Goal: Task Accomplishment & Management: Complete application form

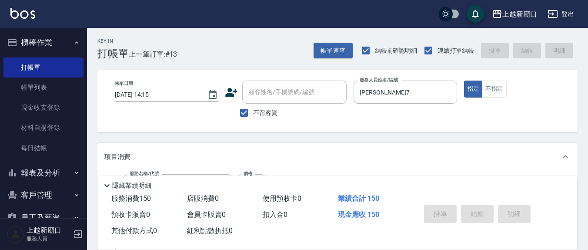
type input "[DATE] 15:33"
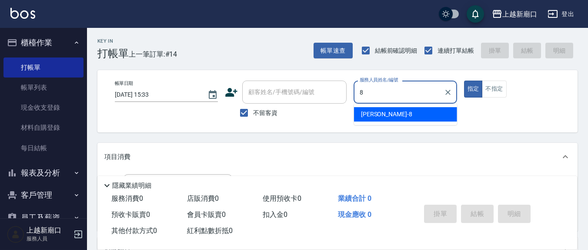
type input "8"
type button "true"
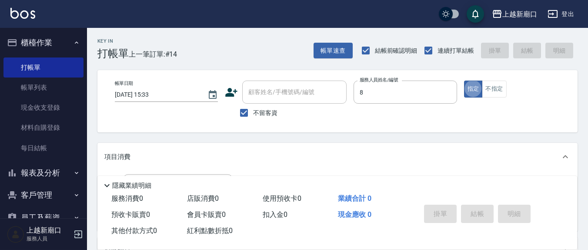
type input "[PERSON_NAME]-8"
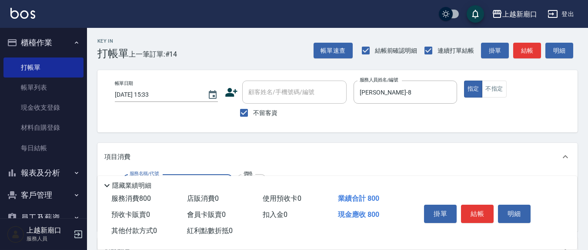
type input "清潔洗(207)"
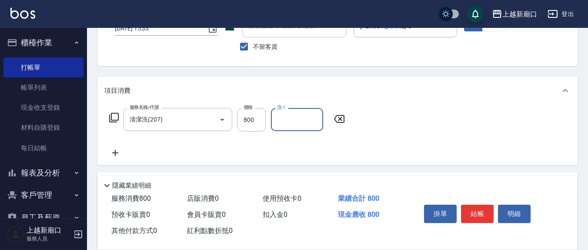
scroll to position [90, 0]
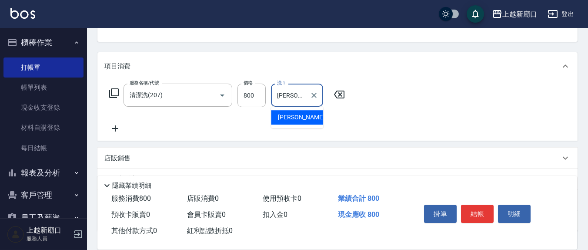
type input "[PERSON_NAME]-8"
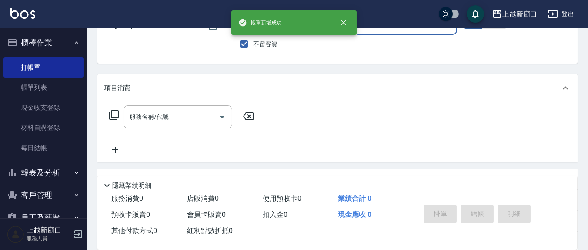
scroll to position [0, 0]
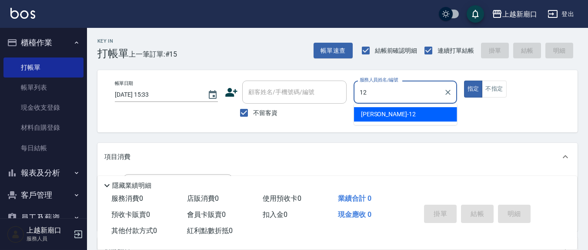
type input "[PERSON_NAME]-12"
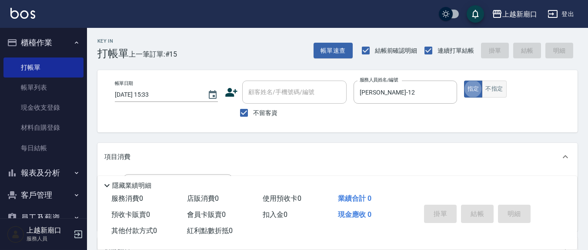
click at [497, 95] on button "不指定" at bounding box center [494, 88] width 24 height 17
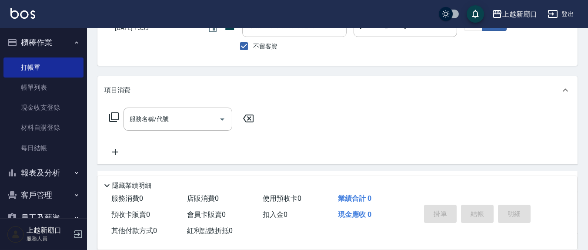
scroll to position [90, 0]
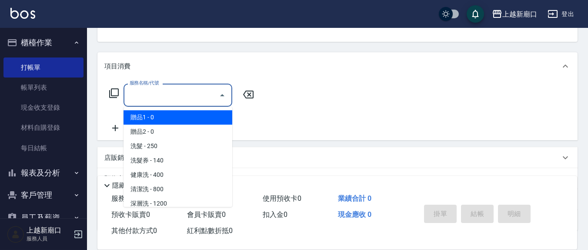
click at [187, 94] on input "服務名稱/代號" at bounding box center [171, 94] width 88 height 15
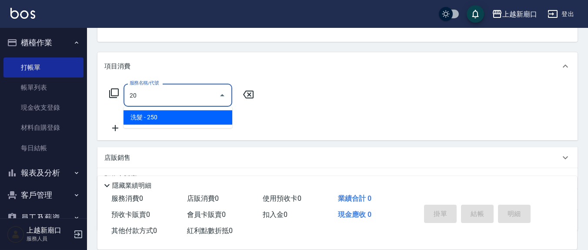
type input "2"
type input "歐娜洗髮精(210)"
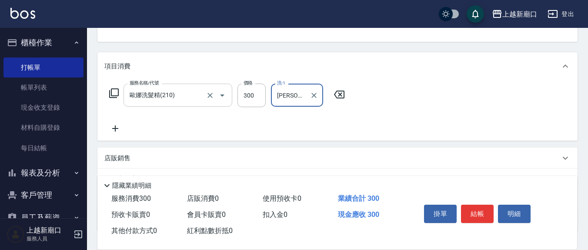
type input "[PERSON_NAME]-21"
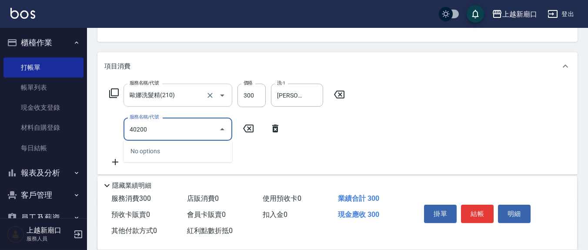
type input "40200"
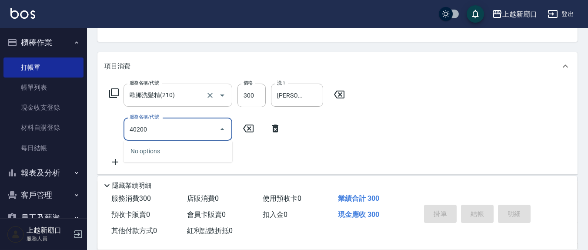
type button "false"
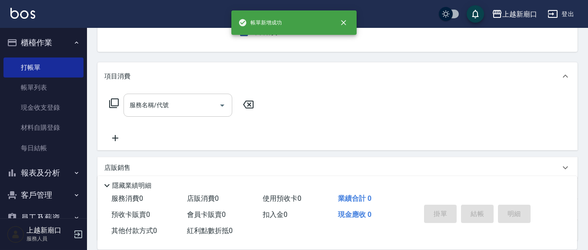
scroll to position [0, 0]
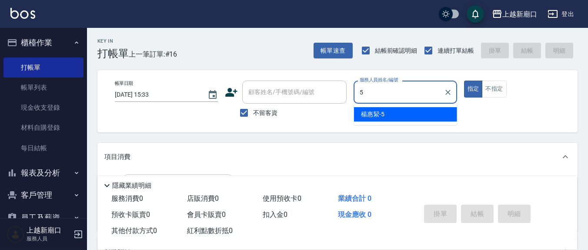
type input "[PERSON_NAME]5"
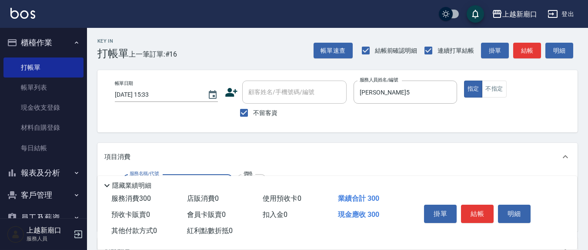
type input "歐娜洗髮精(210)"
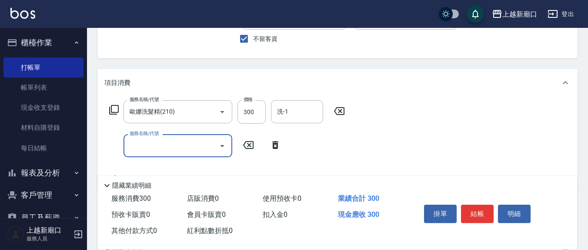
scroll to position [90, 0]
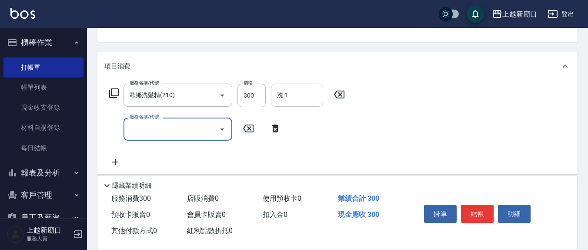
click at [298, 92] on input "洗-1" at bounding box center [297, 94] width 44 height 15
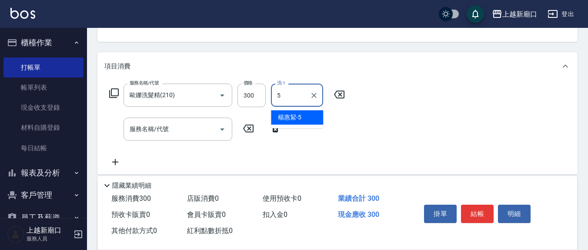
type input "[PERSON_NAME]5"
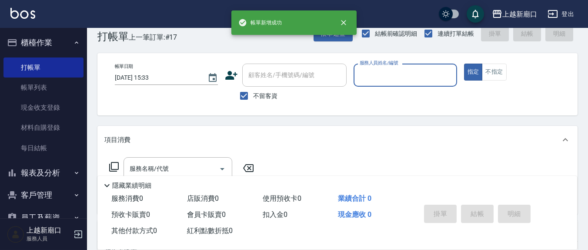
scroll to position [0, 0]
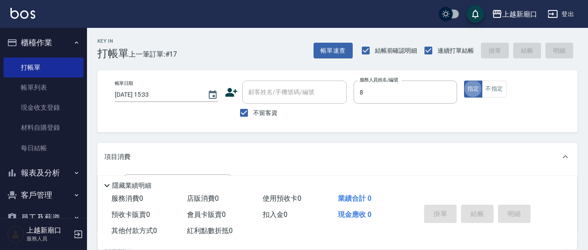
type input "[PERSON_NAME]-8"
click at [503, 86] on button "不指定" at bounding box center [494, 88] width 24 height 17
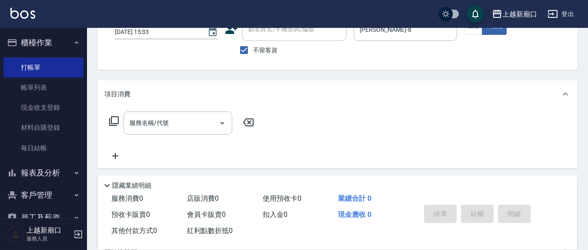
scroll to position [90, 0]
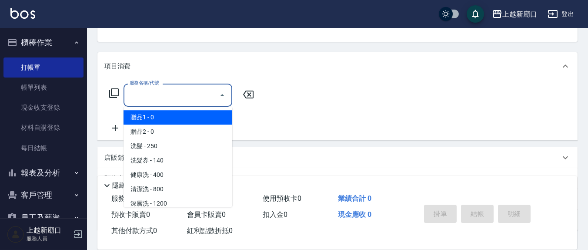
click at [174, 90] on input "服務名稱/代號" at bounding box center [171, 94] width 88 height 15
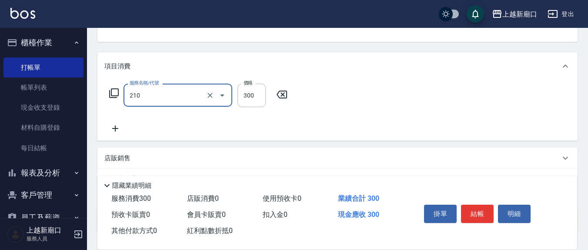
type input "歐娜洗髮精(210)"
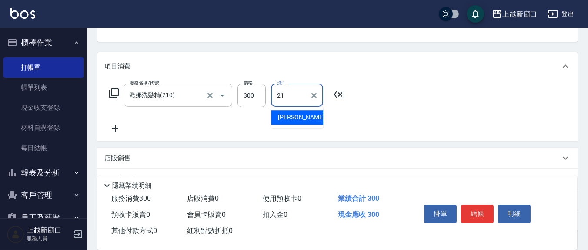
type input "[PERSON_NAME]-21"
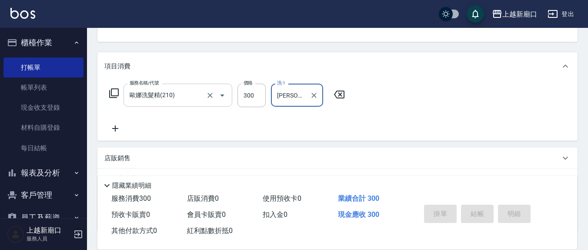
type input "[DATE] 15:34"
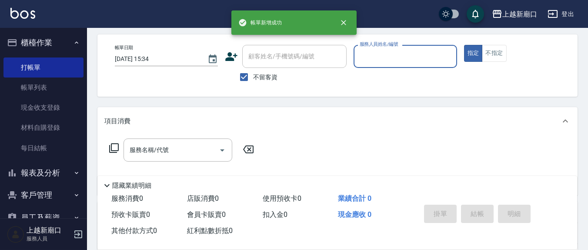
scroll to position [0, 0]
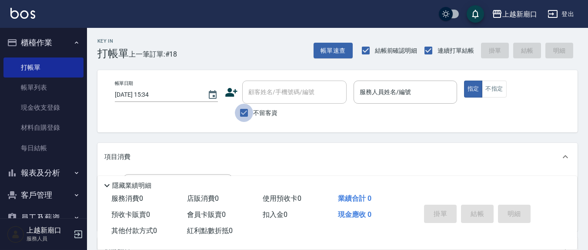
click at [244, 108] on input "不留客資" at bounding box center [244, 113] width 18 height 18
checkbox input "false"
drag, startPoint x: 284, startPoint y: 107, endPoint x: 271, endPoint y: 104, distance: 13.7
click at [284, 107] on div "不留客資" at bounding box center [286, 113] width 122 height 18
click at [253, 101] on div "顧客姓名/手機號碼/編號" at bounding box center [294, 91] width 104 height 23
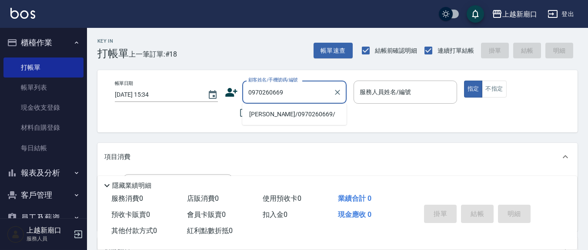
click at [260, 111] on li "[PERSON_NAME]/0970260669/" at bounding box center [294, 114] width 104 height 14
type input "[PERSON_NAME]/0970260669/"
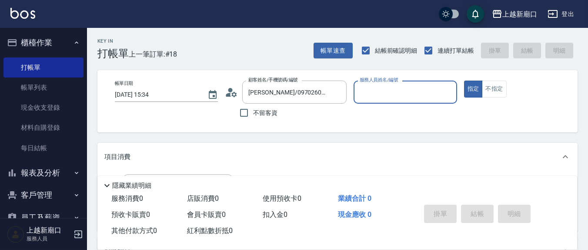
click at [370, 83] on label "服務人員姓名/編號" at bounding box center [379, 80] width 38 height 7
click at [370, 84] on input "服務人員姓名/編號" at bounding box center [405, 91] width 95 height 15
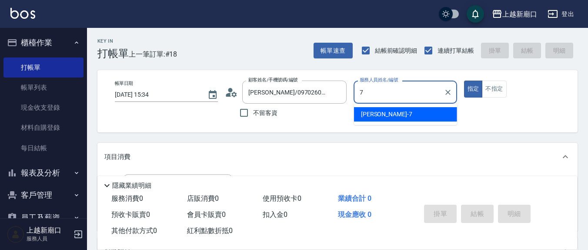
type input "[PERSON_NAME]7"
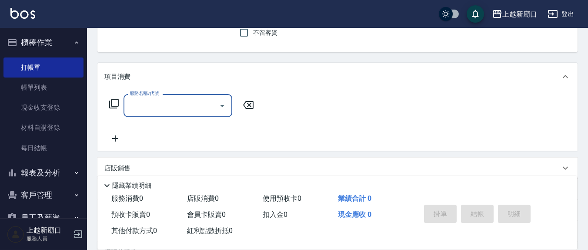
scroll to position [90, 0]
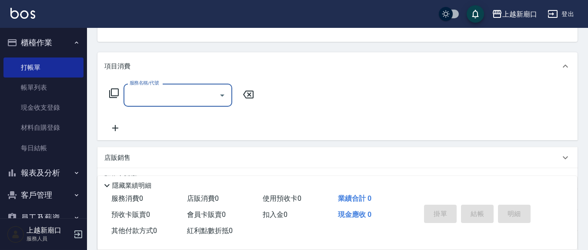
click at [111, 95] on icon at bounding box center [114, 93] width 10 height 10
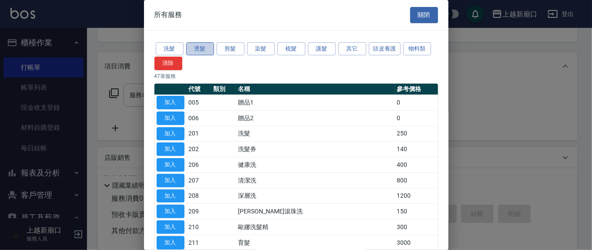
click at [208, 50] on button "燙髮" at bounding box center [200, 48] width 28 height 13
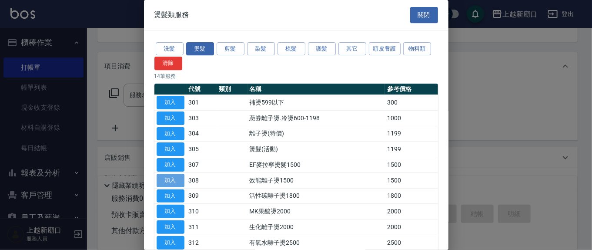
click at [166, 178] on button "加入" at bounding box center [171, 180] width 28 height 13
type input "效能離子燙1500(308)"
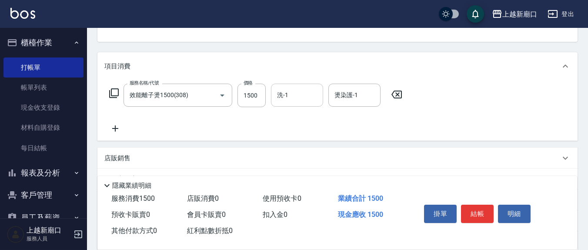
click at [296, 91] on input "洗-1" at bounding box center [297, 94] width 44 height 15
type input "[PERSON_NAME]-8"
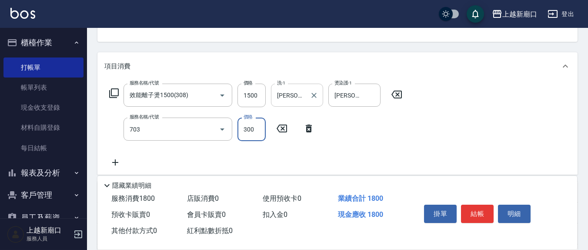
type input "(1236)設計師(703)"
type input "200"
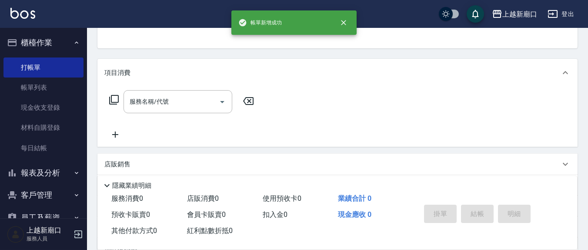
scroll to position [0, 0]
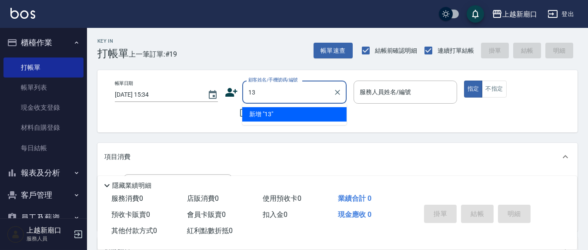
type input "13"
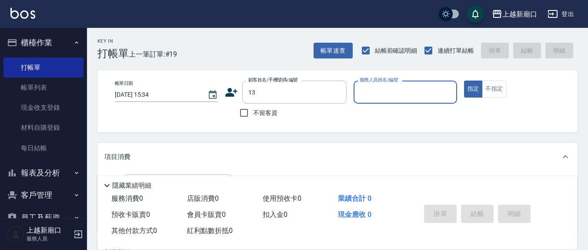
click at [464, 80] on button "指定" at bounding box center [473, 88] width 19 height 17
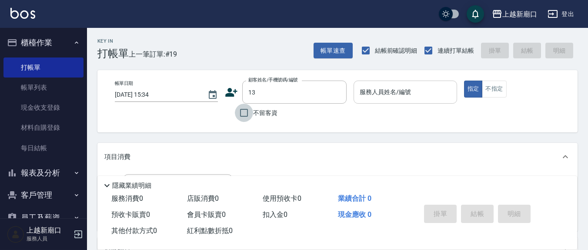
drag, startPoint x: 242, startPoint y: 112, endPoint x: 359, endPoint y: 99, distance: 117.7
click at [249, 110] on input "不留客資" at bounding box center [244, 113] width 18 height 18
checkbox input "true"
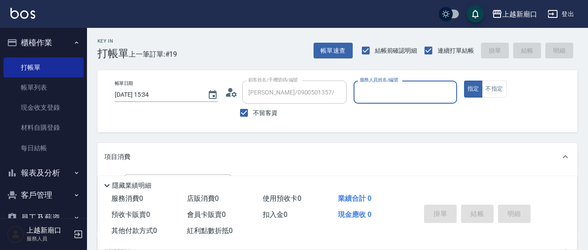
drag, startPoint x: 403, startPoint y: 94, endPoint x: 400, endPoint y: 101, distance: 7.4
click at [401, 98] on input "服務人員姓名/編號" at bounding box center [405, 91] width 95 height 15
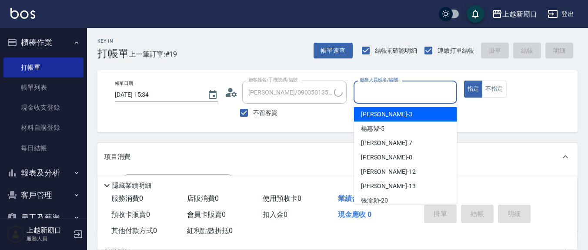
type input "[PERSON_NAME]/0976228821/"
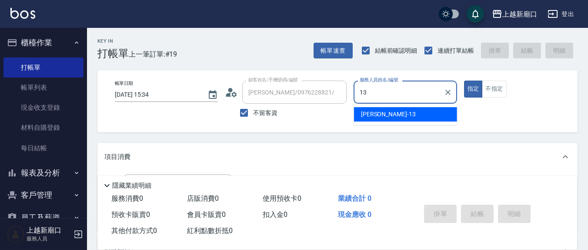
type input "[PERSON_NAME]-13"
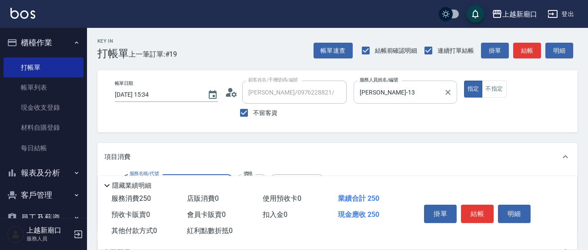
type input "洗髮(201)"
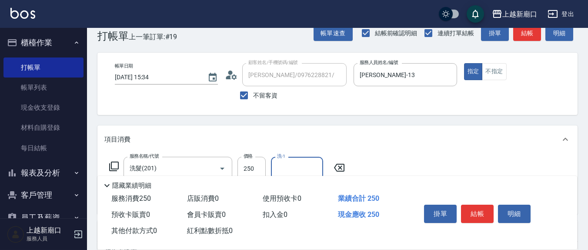
scroll to position [90, 0]
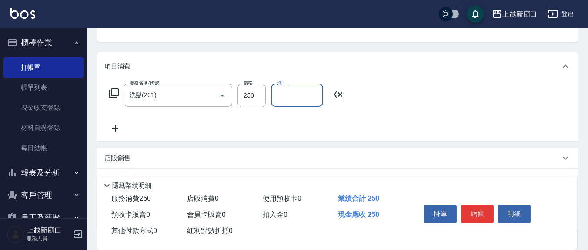
click at [302, 103] on div "洗-1" at bounding box center [297, 95] width 52 height 23
type input "游雅淇-3"
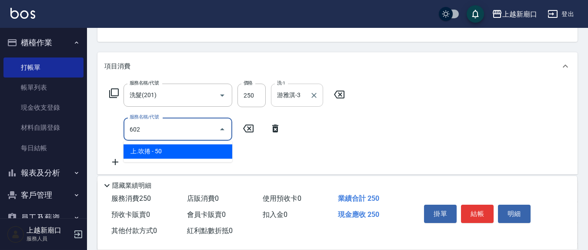
type input "上.吹捲(602)"
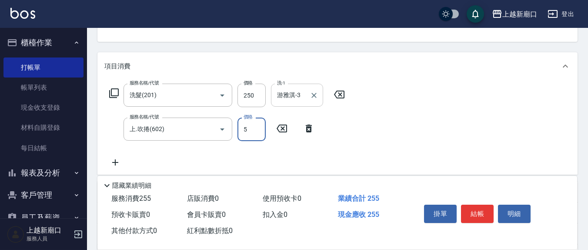
type input "50"
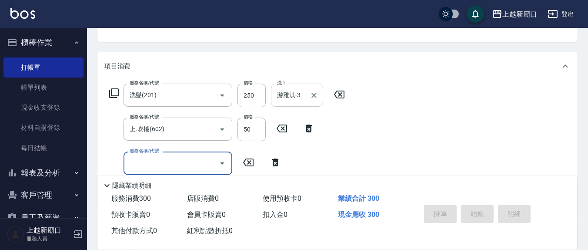
type input "[DATE] 15:35"
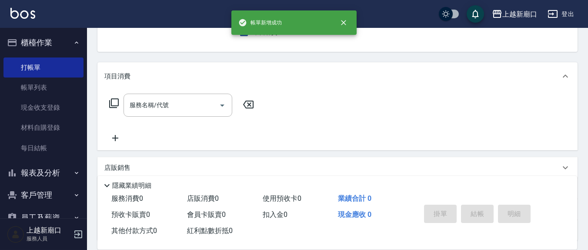
scroll to position [0, 0]
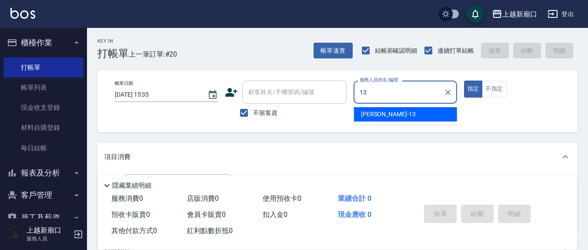
type input "[PERSON_NAME]-13"
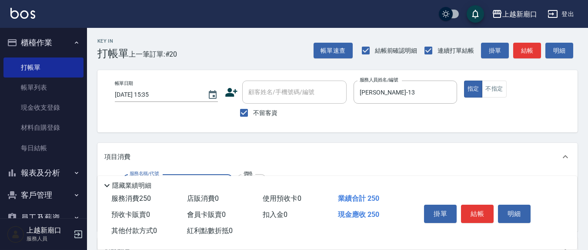
type input "洗髮(201)"
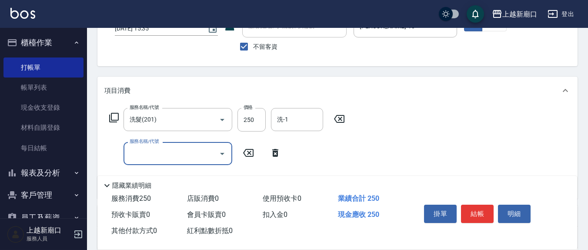
scroll to position [90, 0]
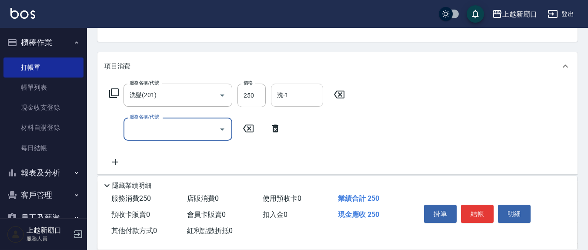
click at [297, 95] on input "洗-1" at bounding box center [297, 94] width 44 height 15
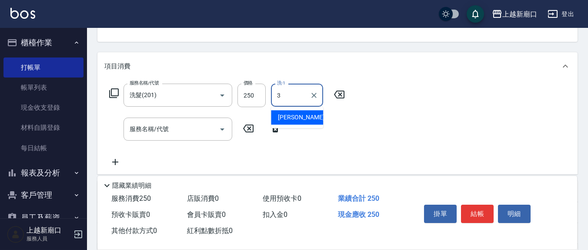
type input "游雅淇-3"
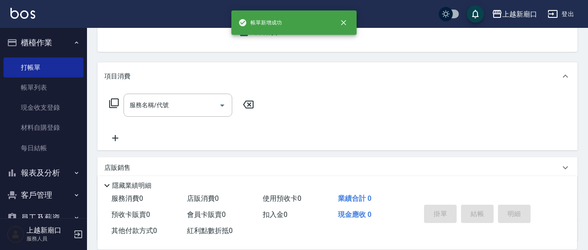
scroll to position [0, 0]
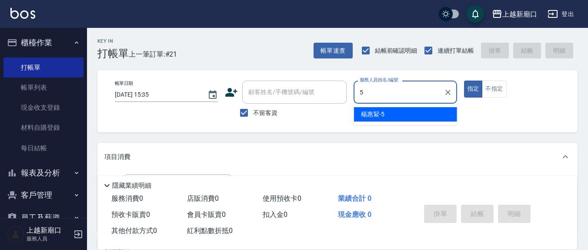
type input "[PERSON_NAME]5"
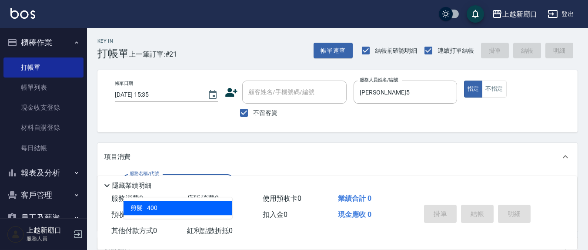
type input "剪髮(401)"
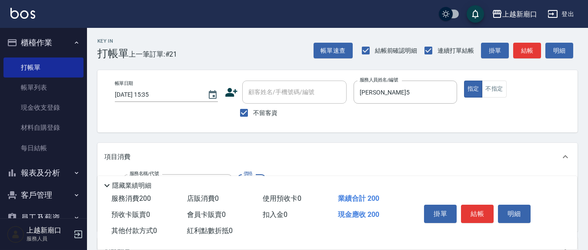
type input "200"
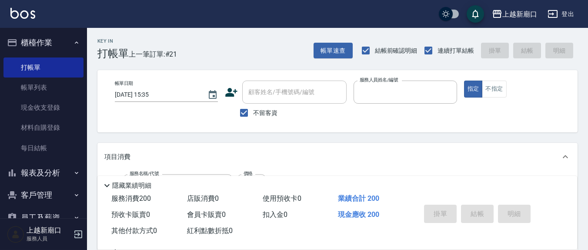
click at [464, 80] on button "指定" at bounding box center [473, 88] width 19 height 17
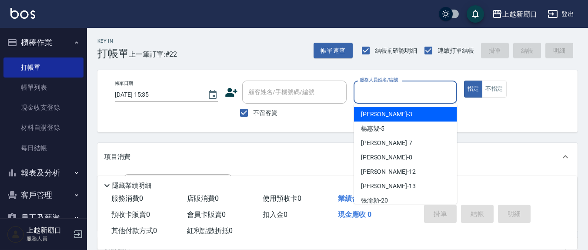
click at [408, 93] on input "服務人員姓名/編號" at bounding box center [405, 91] width 95 height 15
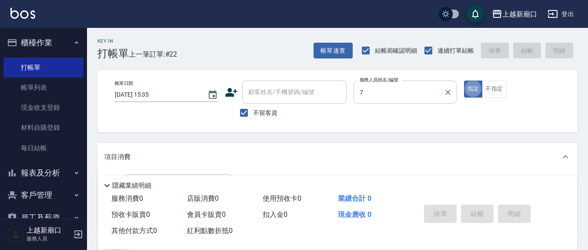
type input "[PERSON_NAME]7"
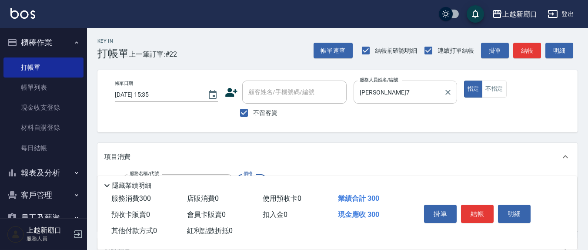
type input "歐娜洗髮精(210)"
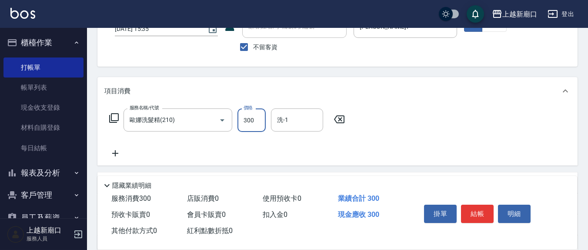
scroll to position [154, 0]
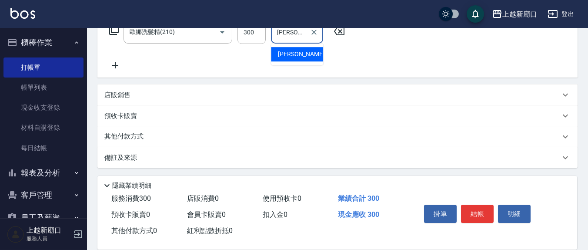
type input "[PERSON_NAME]-21"
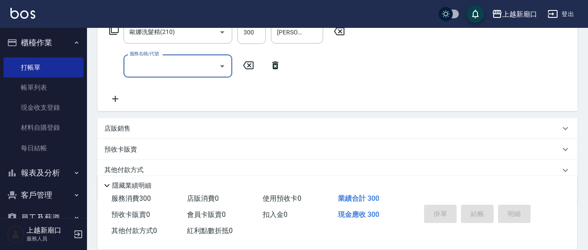
type input "[DATE] 15:43"
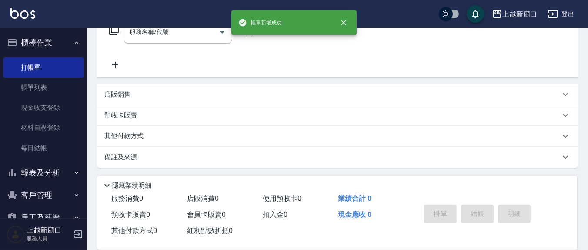
scroll to position [0, 0]
